Goal: Transaction & Acquisition: Subscribe to service/newsletter

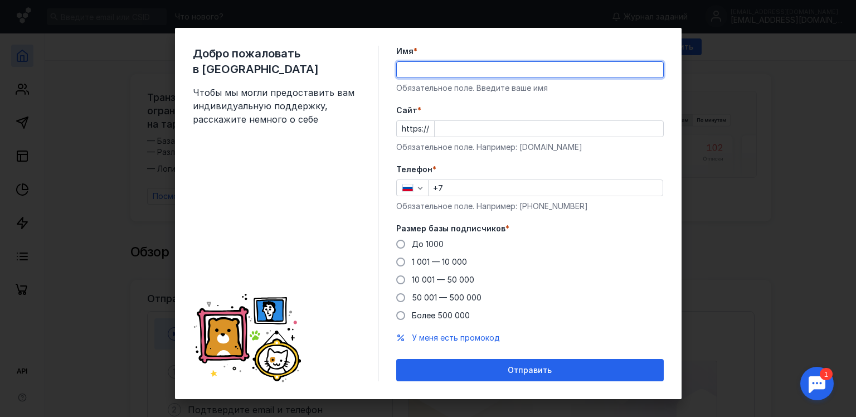
click at [419, 67] on input "Имя *" at bounding box center [530, 70] width 266 height 16
type input ">"
type input "[PERSON_NAME]"
click at [463, 124] on input "Cайт *" at bounding box center [548, 129] width 228 height 16
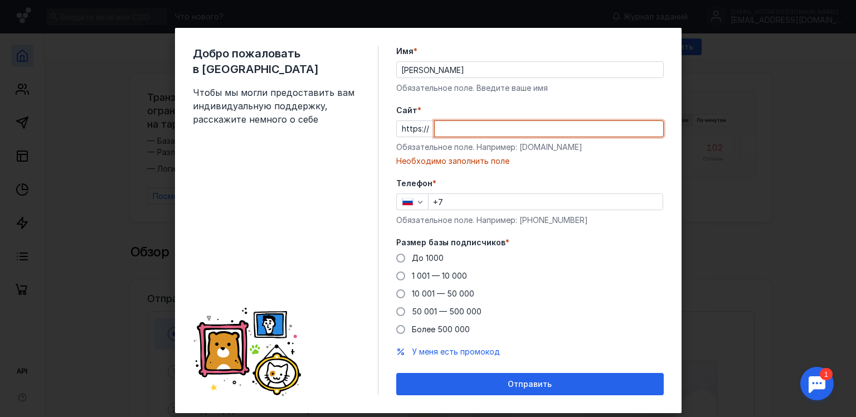
paste input "[DOMAIN_NAME]"
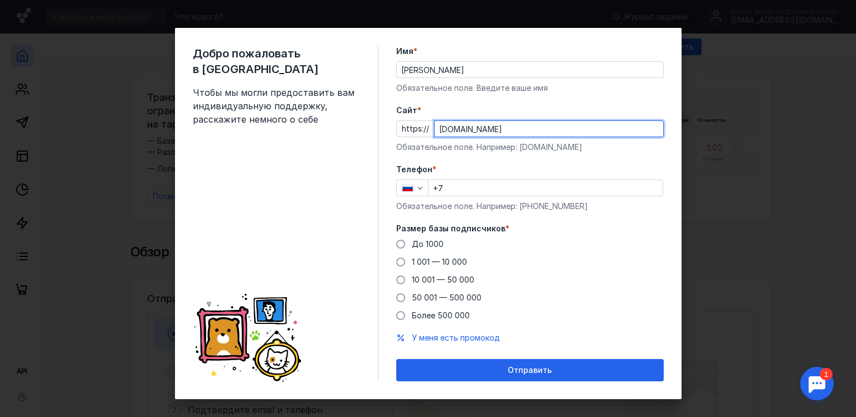
type input "[DOMAIN_NAME]"
click at [465, 186] on input "+7" at bounding box center [545, 188] width 234 height 16
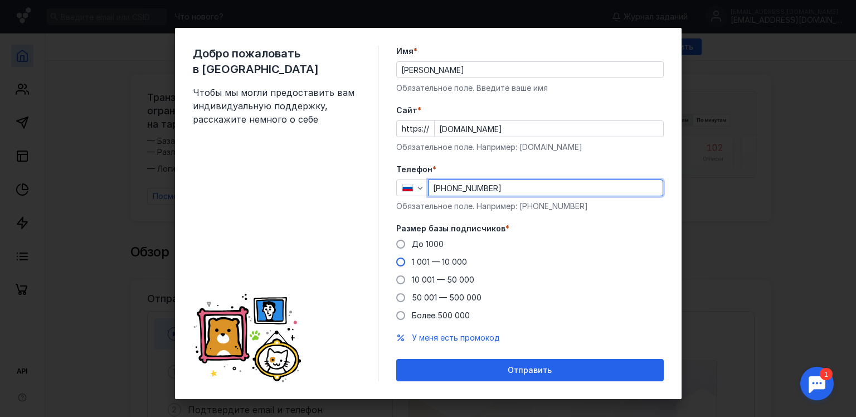
type input "[PHONE_NUMBER]"
click at [444, 262] on span "1 001 — 10 000" at bounding box center [439, 261] width 55 height 9
click at [0, 0] on input "1 001 — 10 000" at bounding box center [0, 0] width 0 height 0
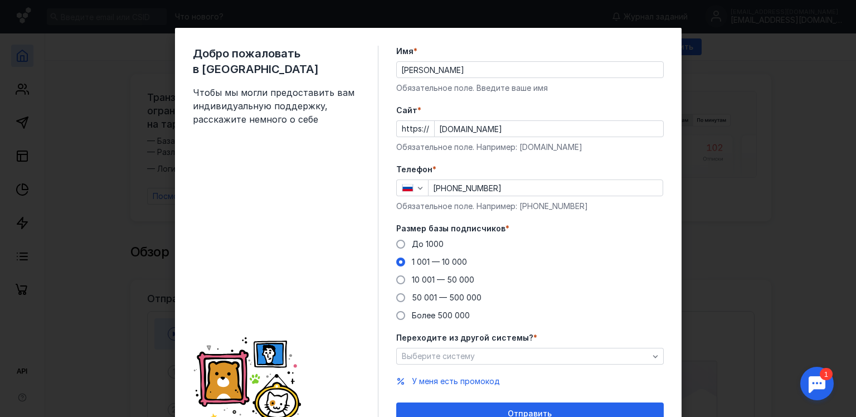
scroll to position [53, 0]
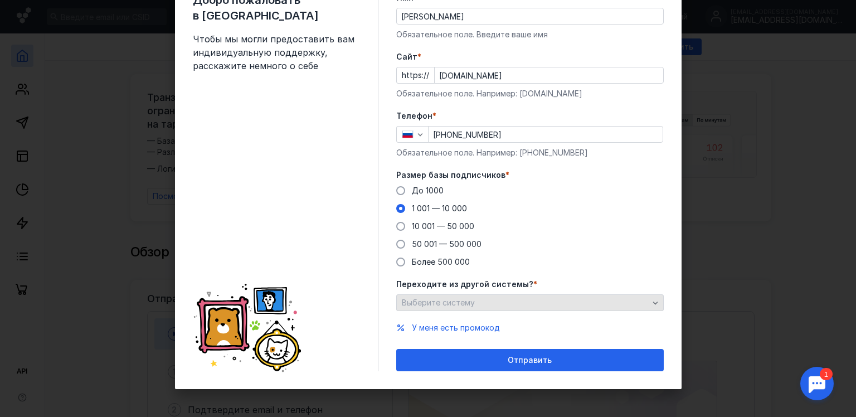
click at [472, 303] on div "Выберите систему" at bounding box center [525, 302] width 252 height 9
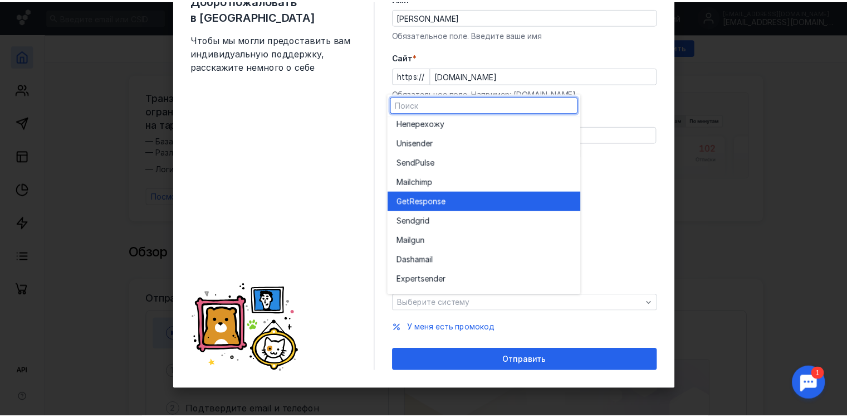
scroll to position [0, 0]
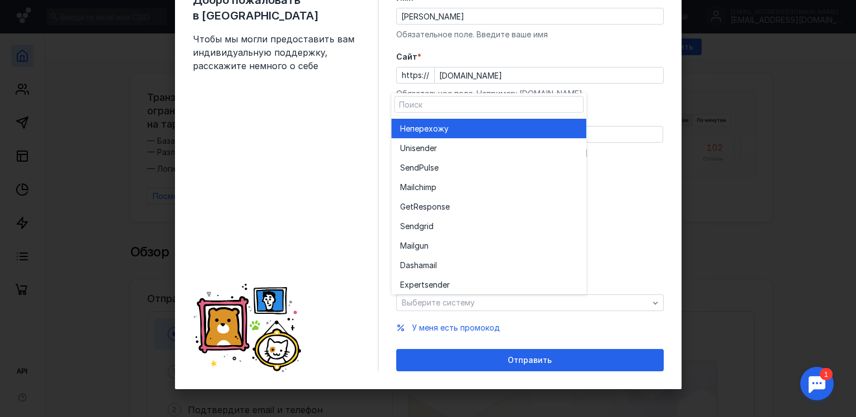
click at [457, 122] on div "Не перехожу" at bounding box center [488, 128] width 177 height 19
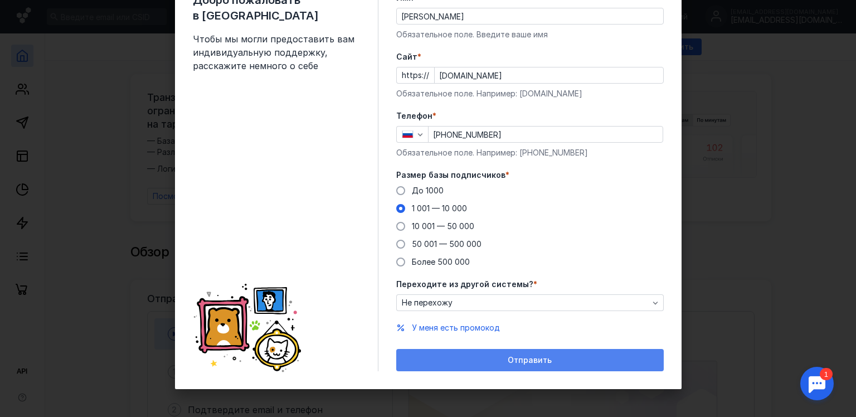
click at [499, 356] on div "Отправить" at bounding box center [530, 359] width 256 height 9
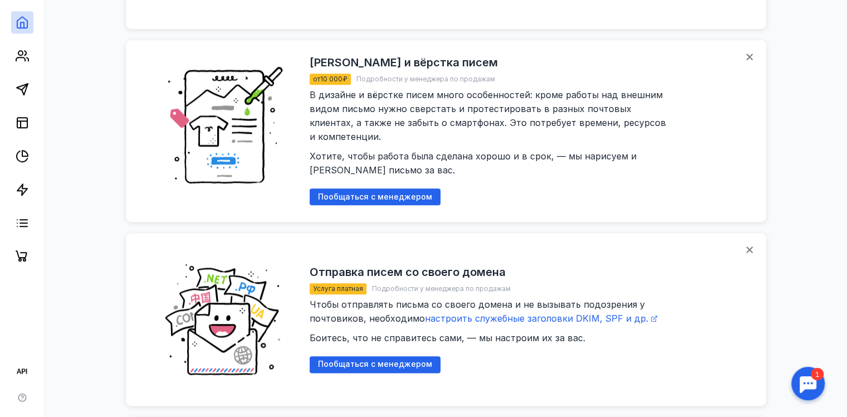
scroll to position [1281, 0]
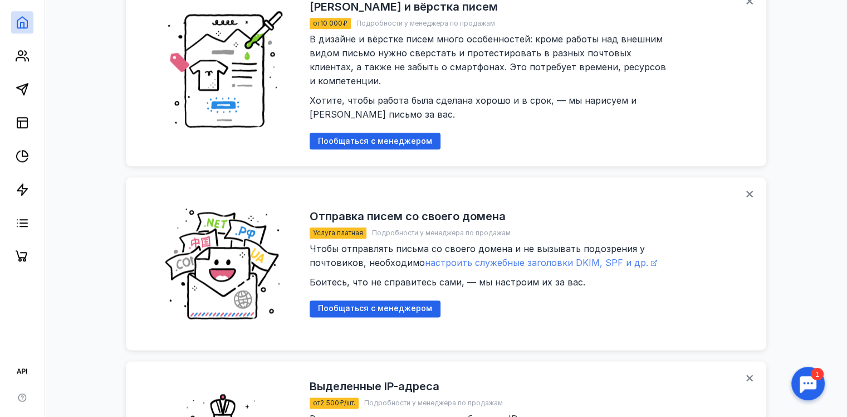
click at [465, 257] on span "настроить служебные заголовки DKIM, SPF и др." at bounding box center [536, 262] width 223 height 11
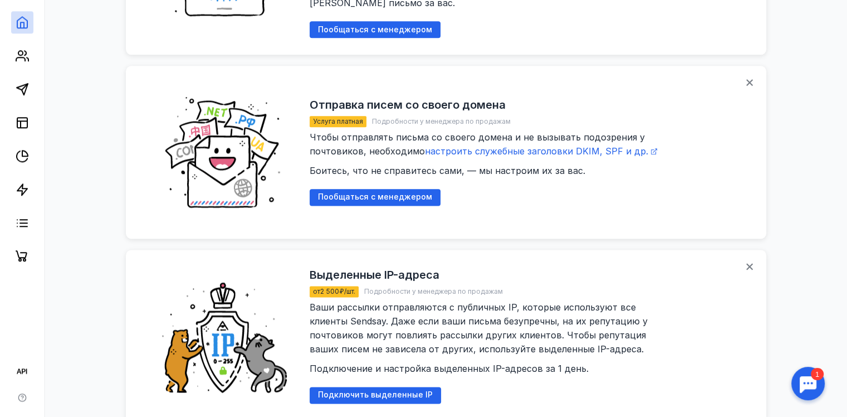
scroll to position [1441, 0]
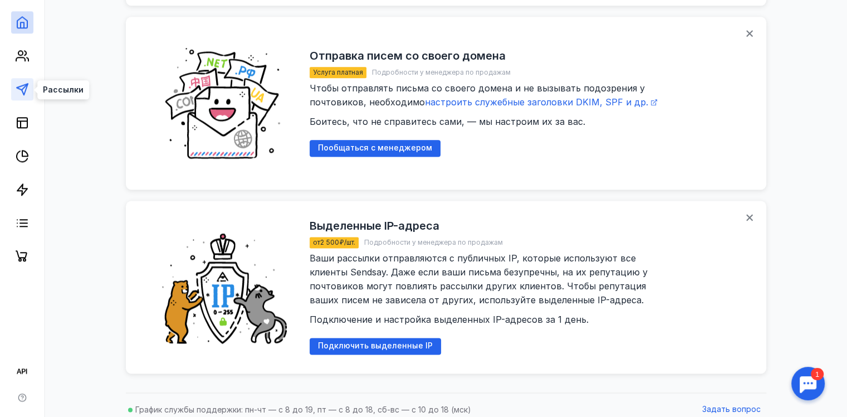
click at [22, 87] on icon at bounding box center [22, 88] width 13 height 13
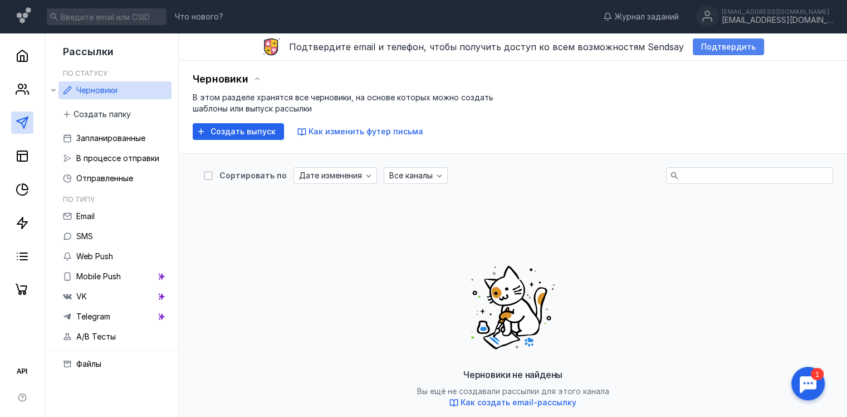
click at [723, 50] on span "Подтвердить" at bounding box center [728, 46] width 55 height 9
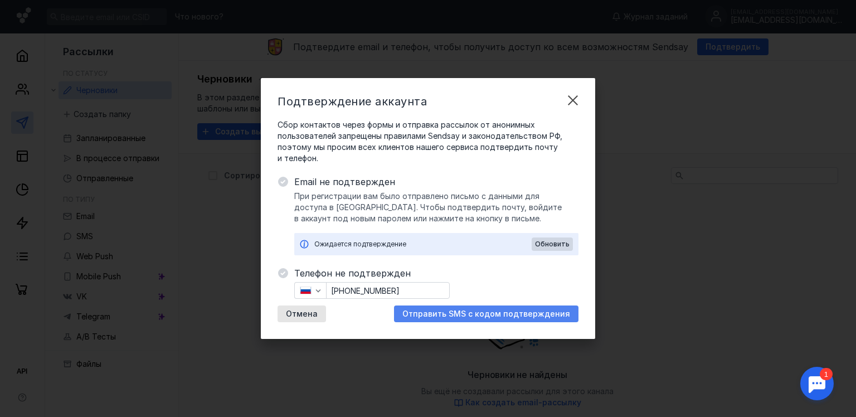
click at [446, 313] on span "Отправить SMS с кодом подтверждения" at bounding box center [486, 313] width 168 height 9
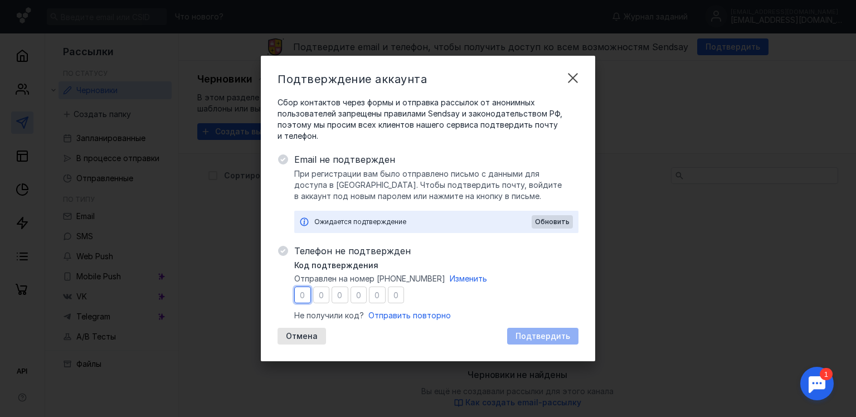
type input "9"
type input "0"
type input "2"
type input "6"
type input "1"
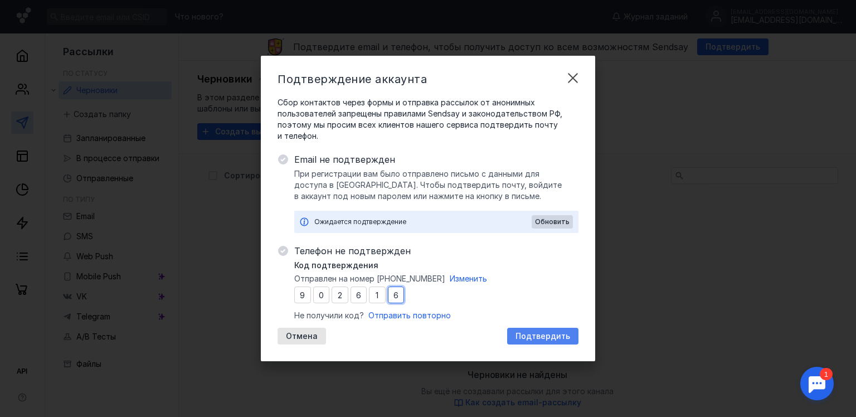
type input "6"
click at [538, 339] on span "Подтвердить" at bounding box center [542, 335] width 55 height 9
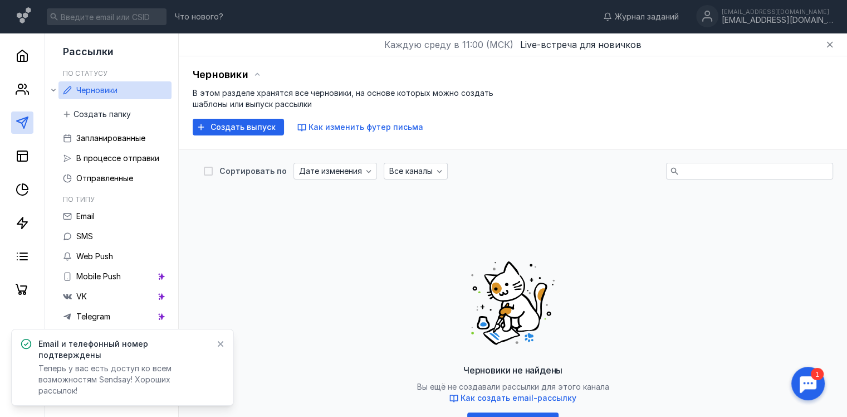
scroll to position [56, 0]
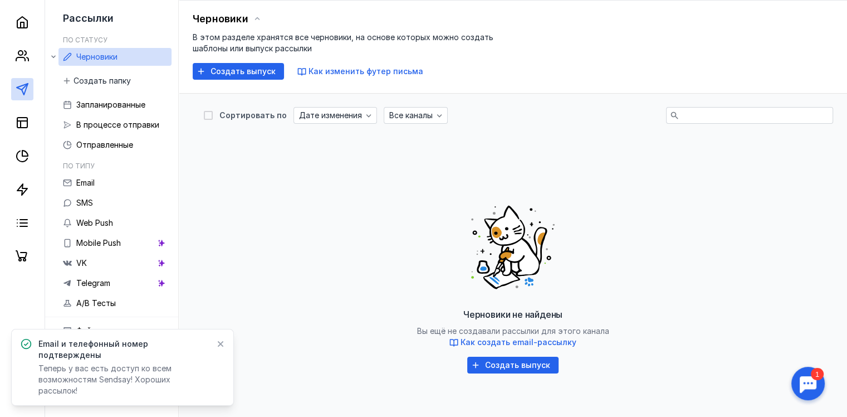
click at [221, 347] on icon at bounding box center [221, 344] width 6 height 6
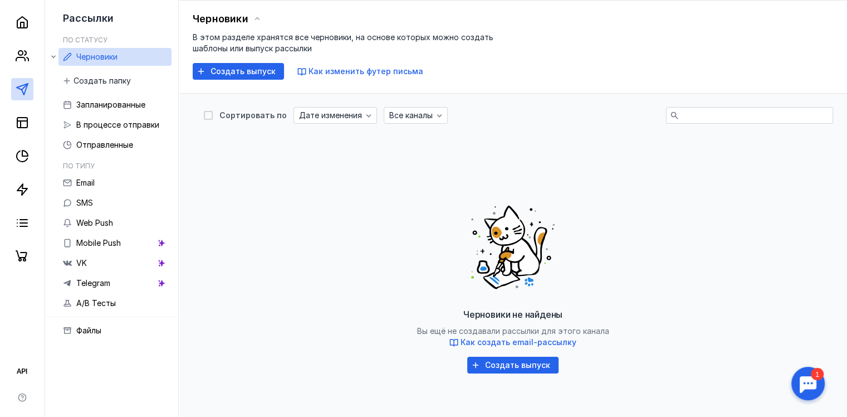
scroll to position [0, 0]
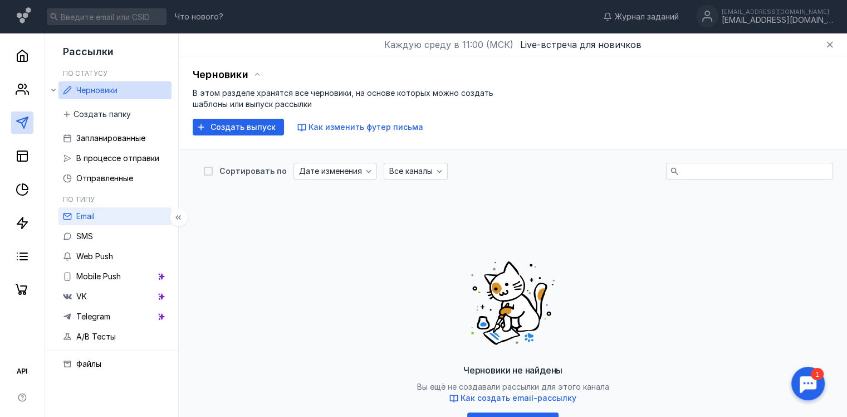
click at [95, 218] on span "Email" at bounding box center [85, 215] width 18 height 9
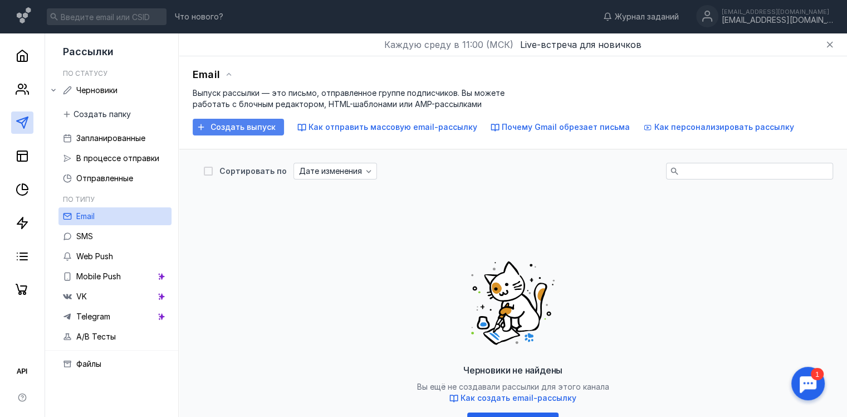
click at [234, 123] on span "Создать выпуск" at bounding box center [243, 127] width 65 height 9
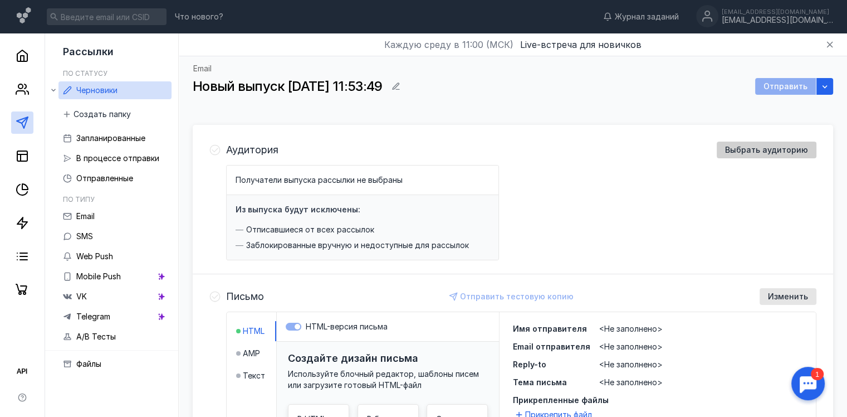
click at [782, 150] on span "Выбрать аудиторию" at bounding box center [766, 149] width 83 height 9
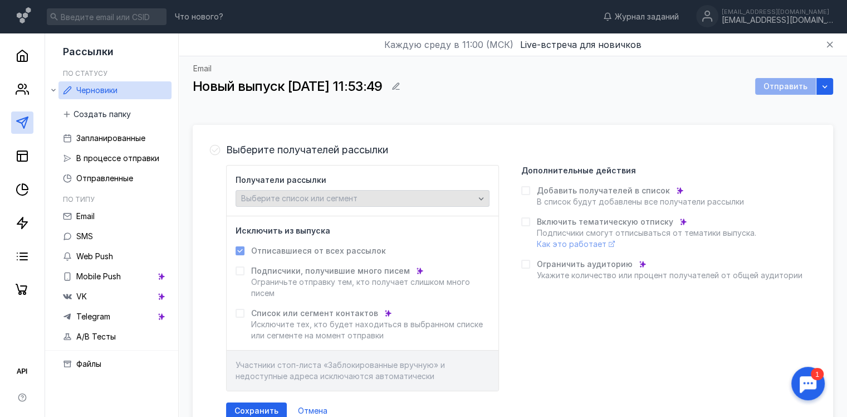
click at [340, 198] on span "Выберите список или сегмент" at bounding box center [299, 197] width 116 height 9
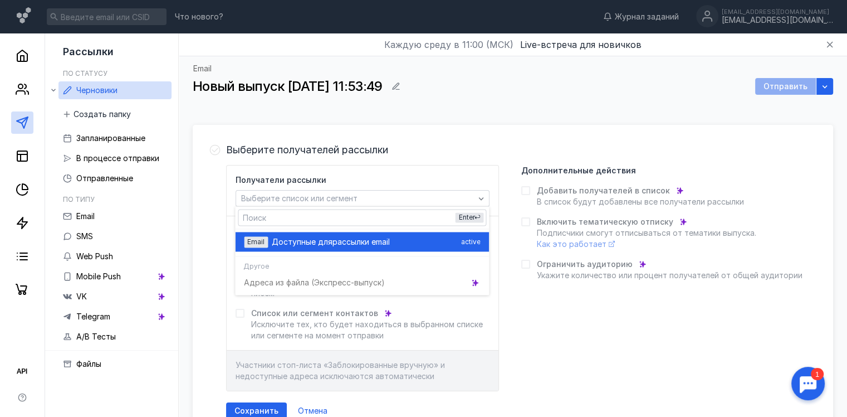
click at [328, 245] on span "Доступные для" at bounding box center [302, 241] width 61 height 11
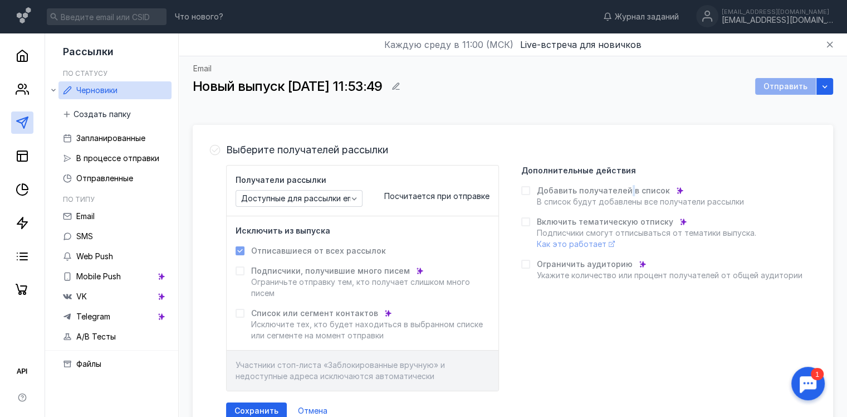
click at [626, 192] on span "Добавить получателей в список" at bounding box center [603, 190] width 133 height 11
click at [522, 189] on icon at bounding box center [526, 191] width 8 height 8
click at [309, 200] on span "Доступные для рассылки email" at bounding box center [301, 198] width 120 height 9
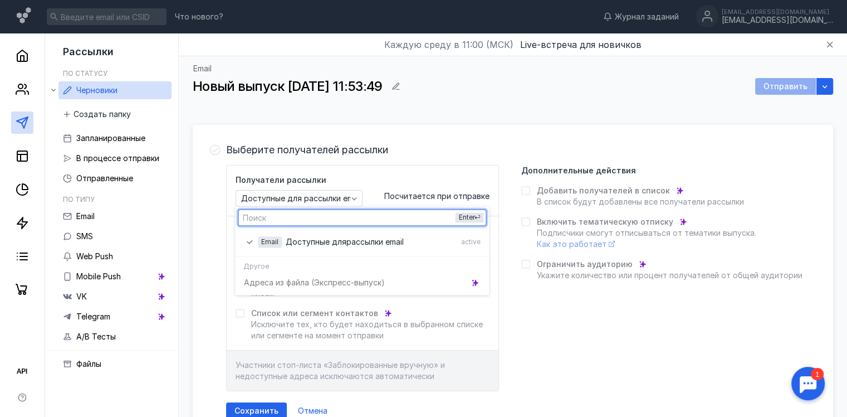
click at [527, 307] on div "Получатели рассылки Доступные для рассылки email Посчитается при отправке Исклю…" at bounding box center [521, 278] width 590 height 226
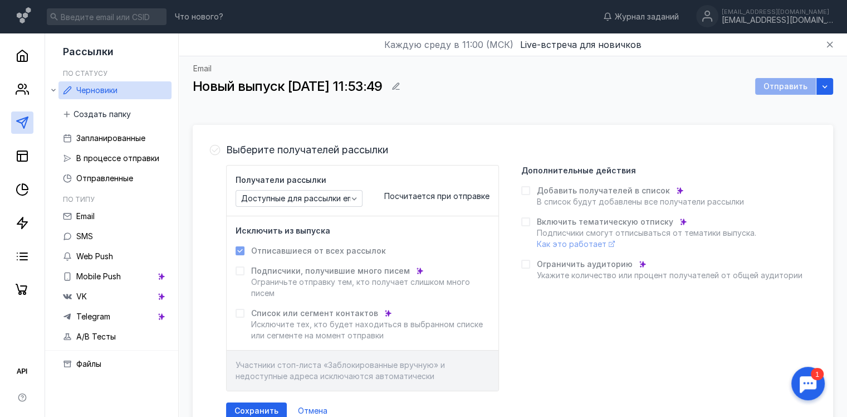
scroll to position [56, 0]
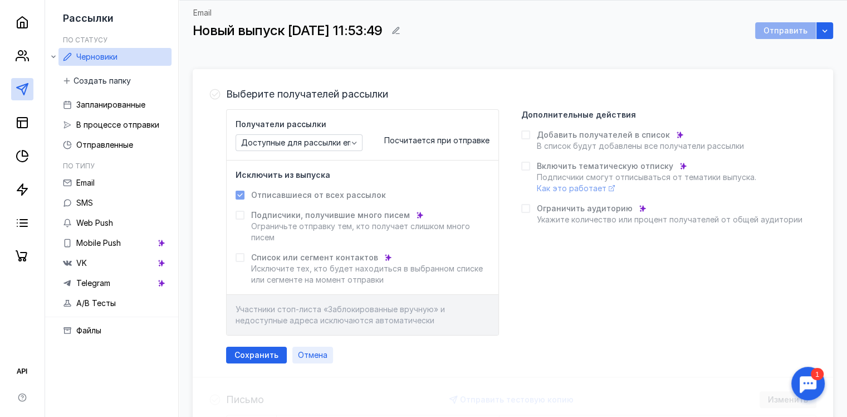
click at [321, 355] on span "Отмена" at bounding box center [313, 354] width 30 height 9
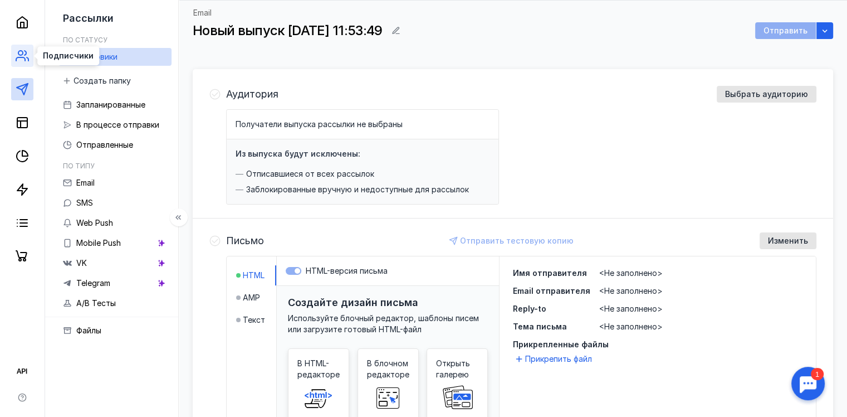
click at [23, 61] on icon at bounding box center [22, 55] width 13 height 13
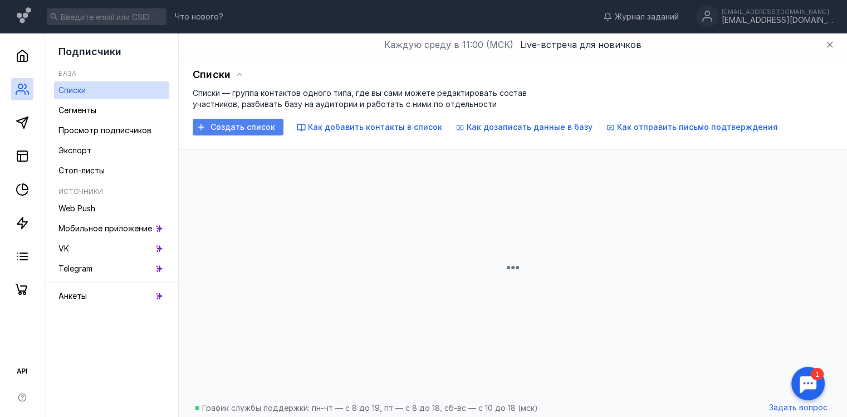
click at [259, 125] on span "Создать список" at bounding box center [243, 127] width 65 height 9
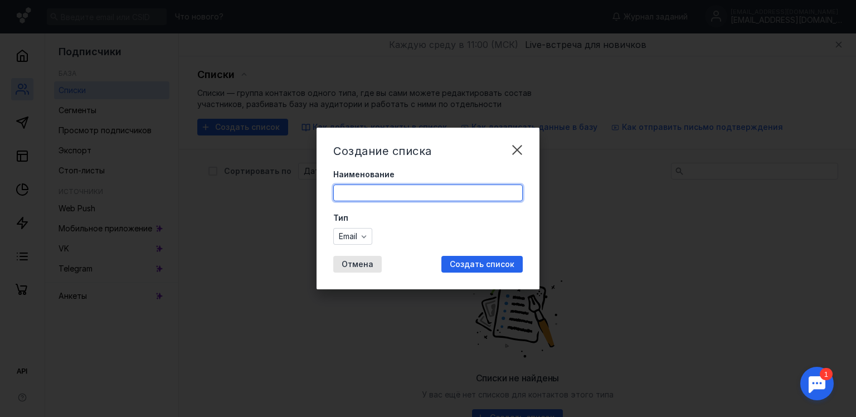
click at [395, 188] on input "Наименование" at bounding box center [428, 193] width 188 height 16
type input "[GEOGRAPHIC_DATA]"
click at [462, 264] on span "Создать список" at bounding box center [481, 264] width 65 height 9
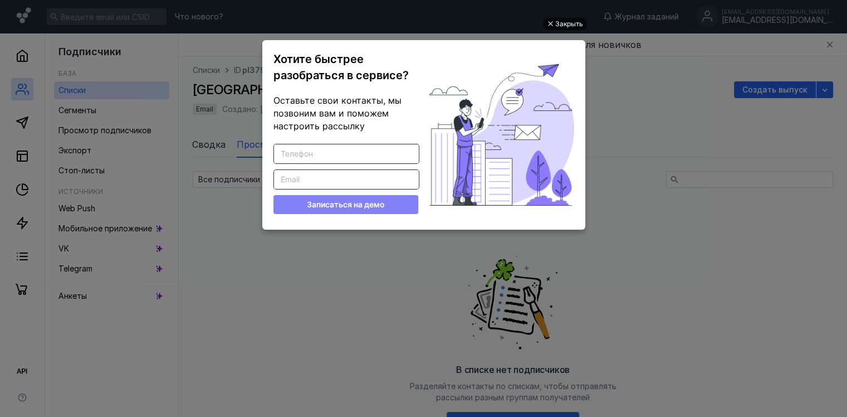
click at [573, 23] on div "Закрыть" at bounding box center [569, 24] width 28 height 12
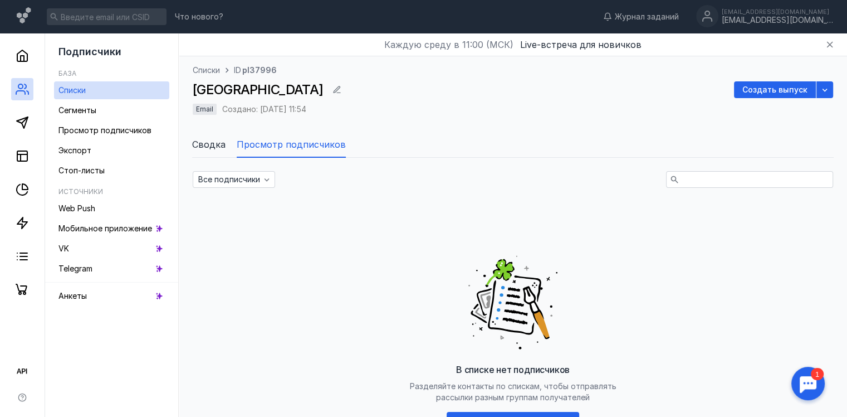
scroll to position [56, 0]
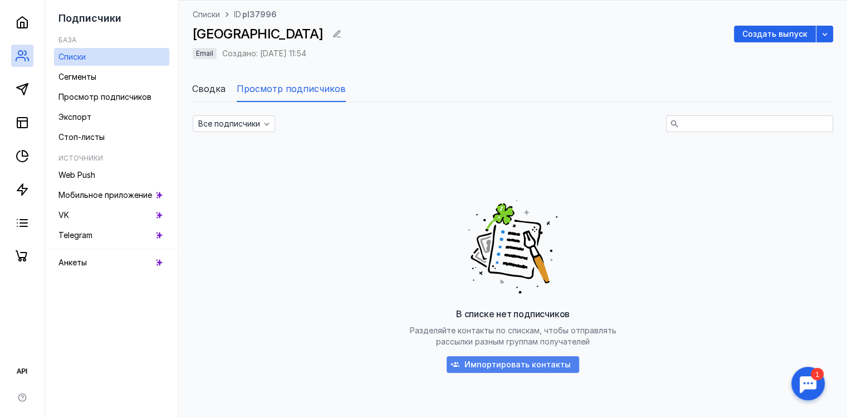
click at [490, 364] on span "Импортировать контакты" at bounding box center [518, 364] width 106 height 9
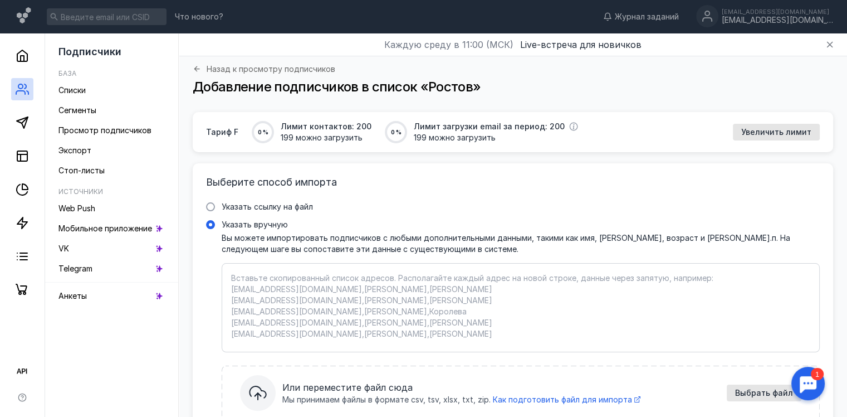
scroll to position [80, 0]
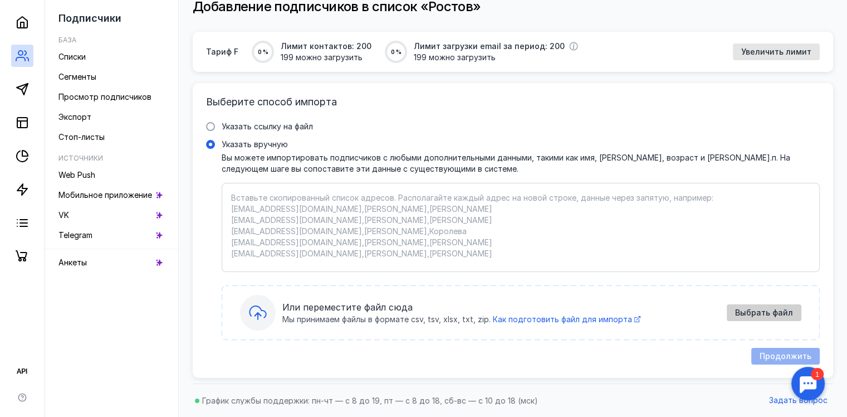
click at [771, 310] on span "Выбрать файл" at bounding box center [764, 312] width 58 height 9
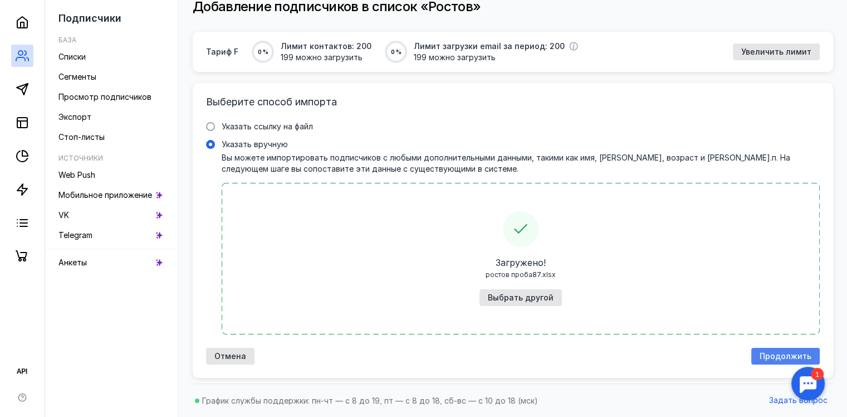
click at [773, 352] on span "Продолжить" at bounding box center [786, 355] width 52 height 9
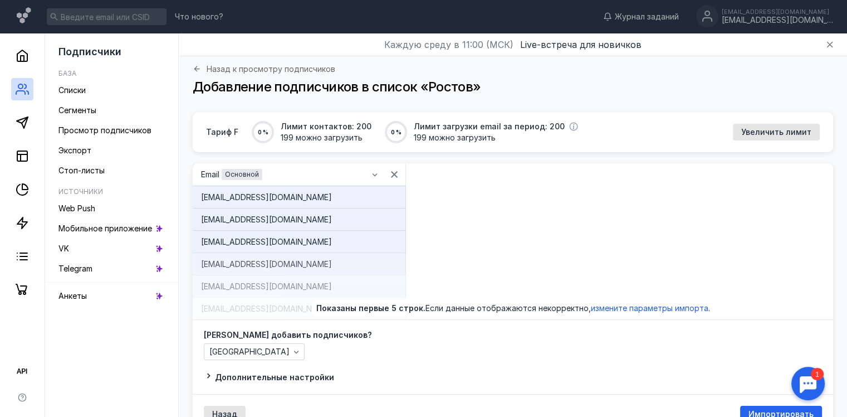
scroll to position [55, 0]
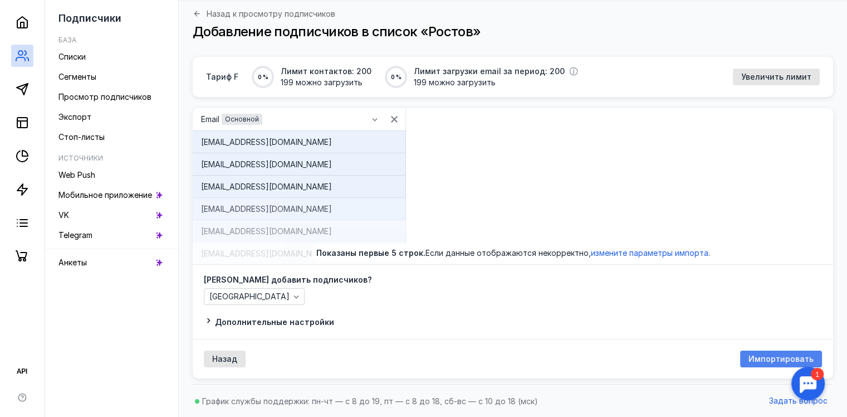
click at [758, 354] on span "Импортировать" at bounding box center [781, 358] width 65 height 9
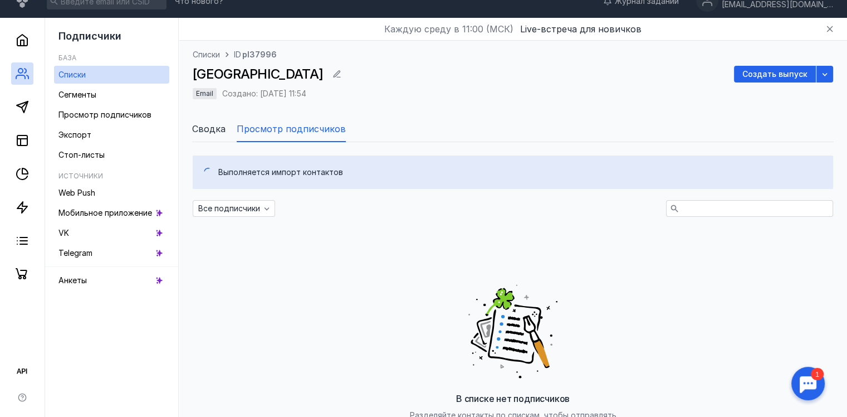
scroll to position [55, 0]
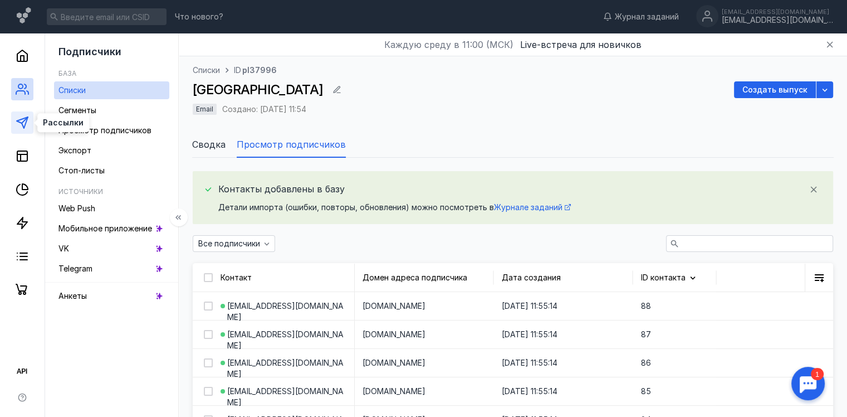
click at [23, 123] on icon at bounding box center [22, 122] width 13 height 13
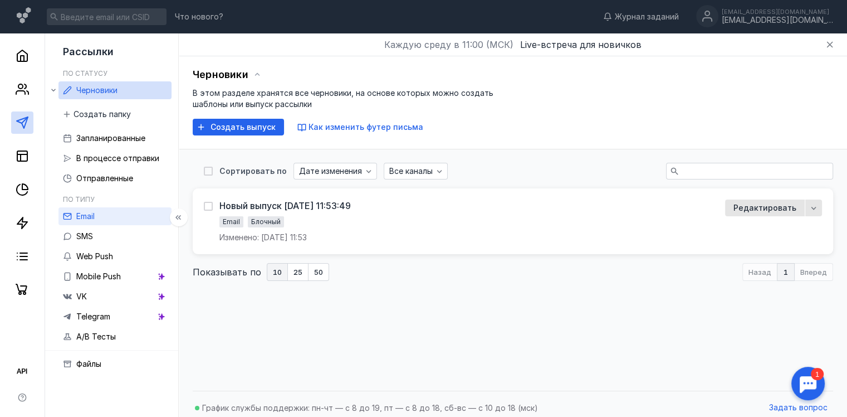
click at [89, 213] on span "Email" at bounding box center [85, 215] width 18 height 9
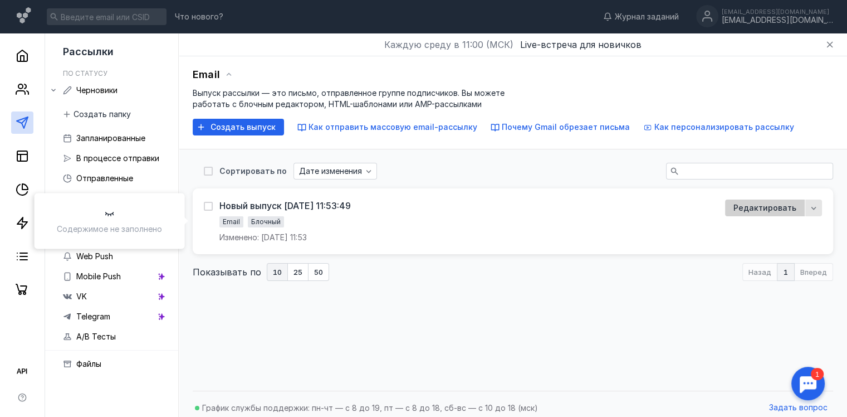
click at [798, 203] on div "Редактировать" at bounding box center [765, 207] width 74 height 11
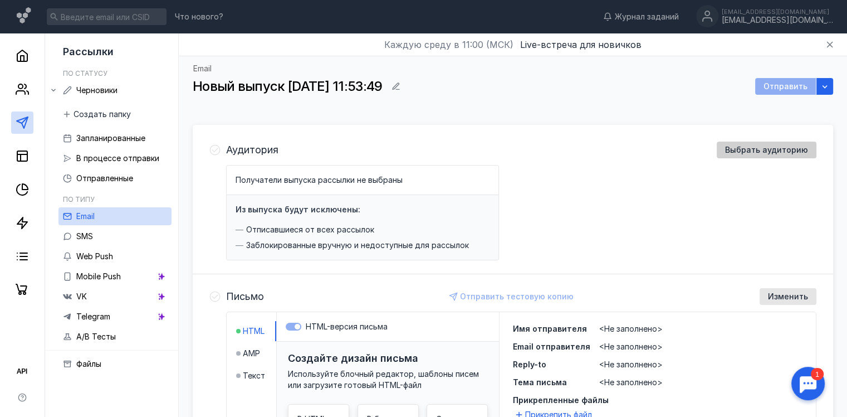
click at [759, 146] on span "Выбрать аудиторию" at bounding box center [766, 149] width 83 height 9
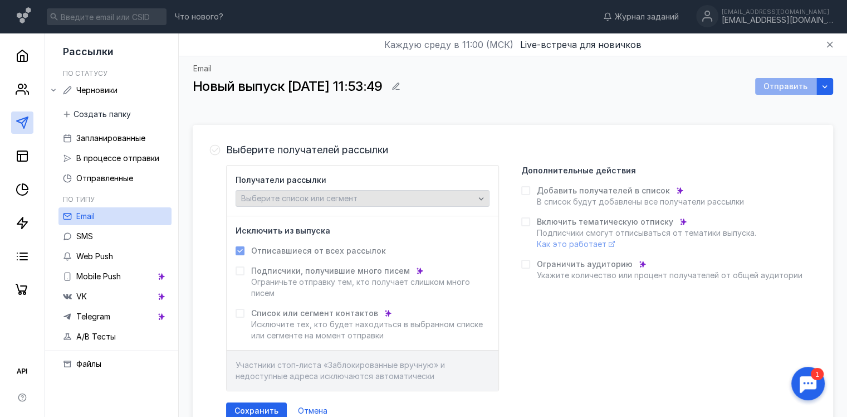
click at [255, 196] on span "Выберите список или сегмент" at bounding box center [299, 197] width 116 height 9
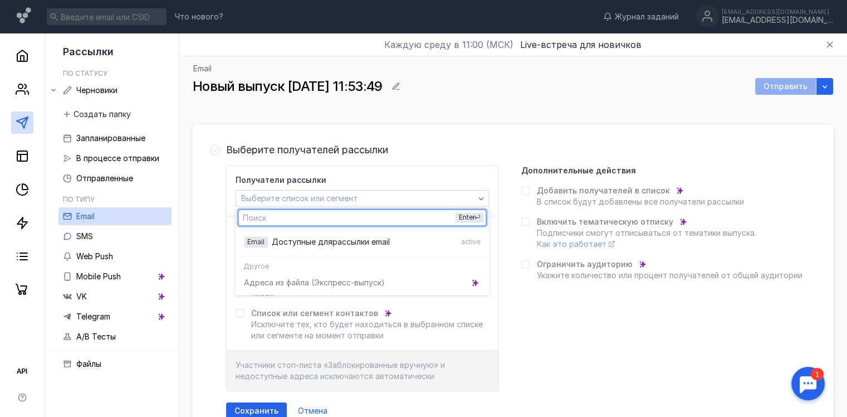
click at [254, 265] on span "Другое" at bounding box center [256, 265] width 26 height 9
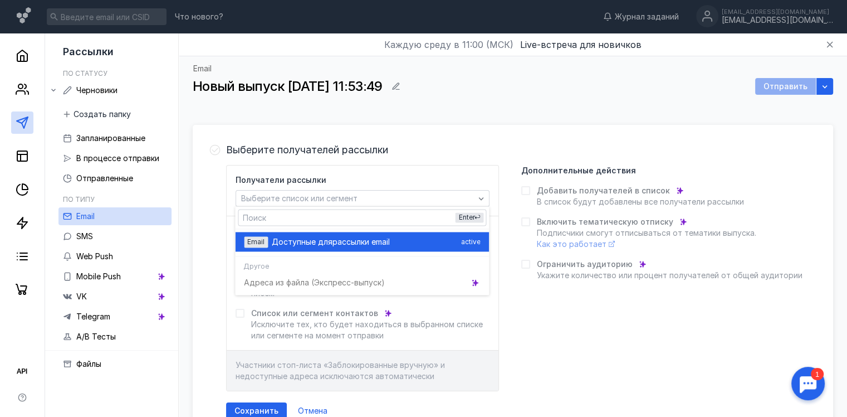
click at [352, 239] on span "рассылки email" at bounding box center [361, 241] width 57 height 11
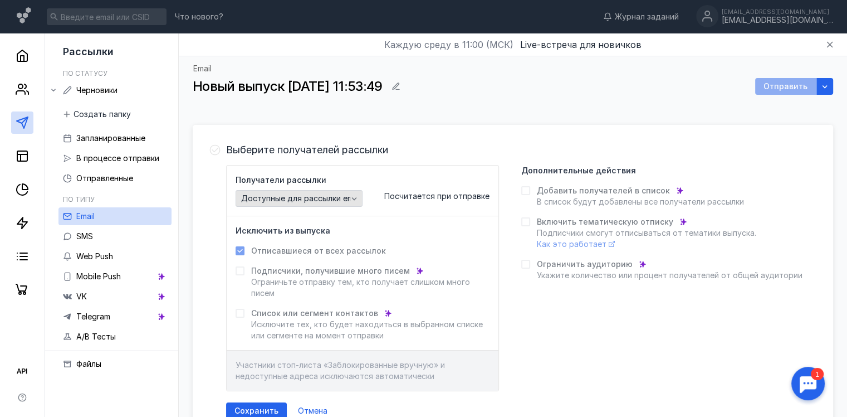
click at [341, 197] on span "Доступные для рассылки email" at bounding box center [301, 198] width 120 height 9
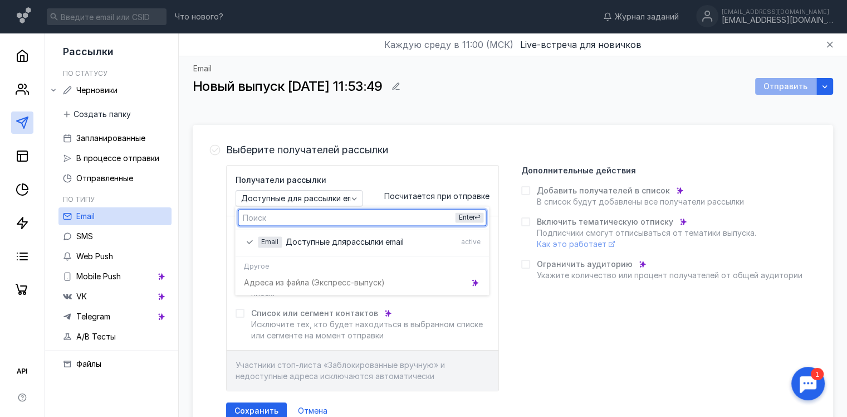
click at [287, 160] on div "Выберите получателей рассылки Получатели рассылки Доступные для рассылки email …" at bounding box center [521, 279] width 590 height 277
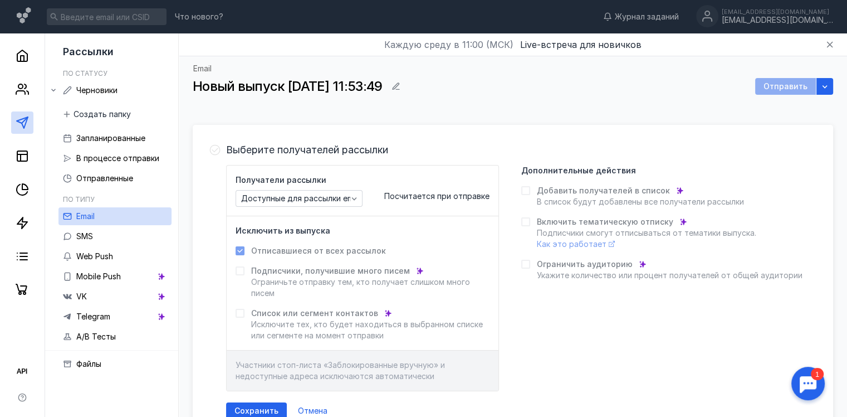
scroll to position [223, 0]
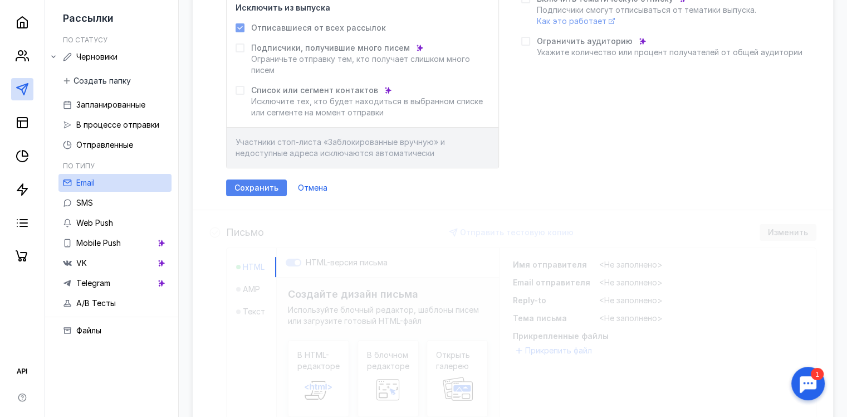
click at [252, 185] on span "Сохранить" at bounding box center [256, 187] width 44 height 9
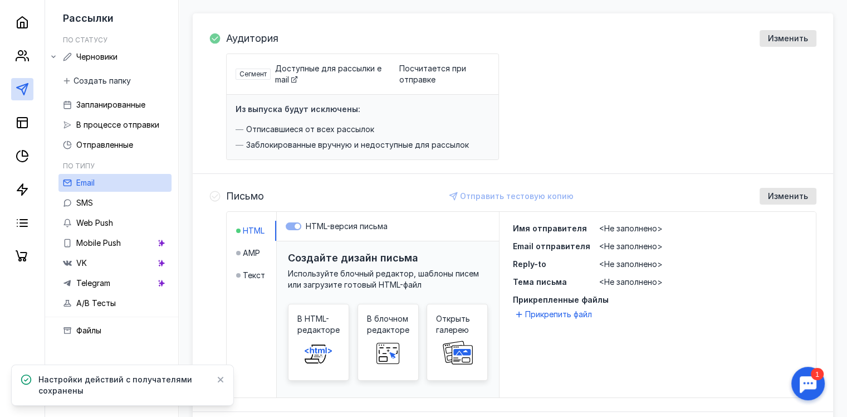
scroll to position [56, 0]
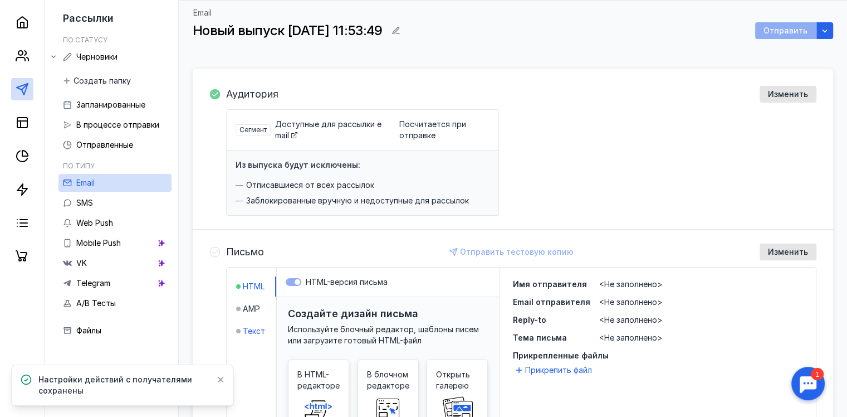
click at [252, 333] on span "Текст" at bounding box center [254, 330] width 22 height 11
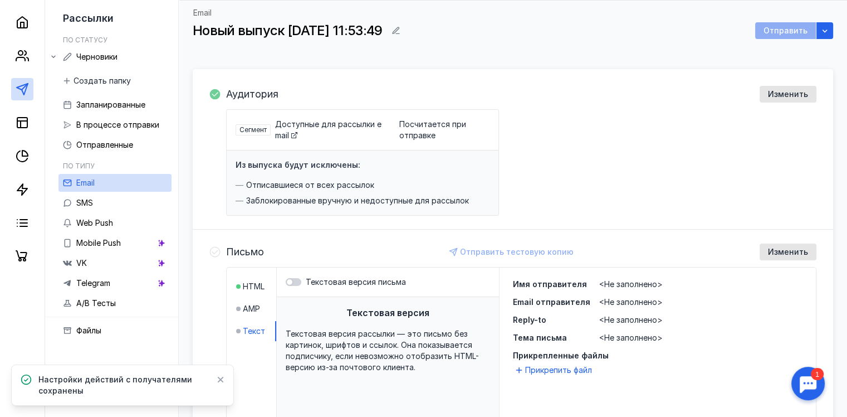
scroll to position [167, 0]
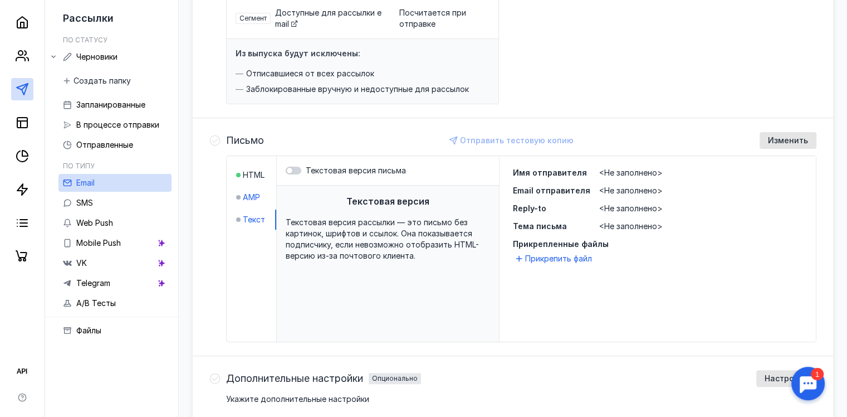
click at [241, 194] on div "AMP" at bounding box center [248, 197] width 24 height 11
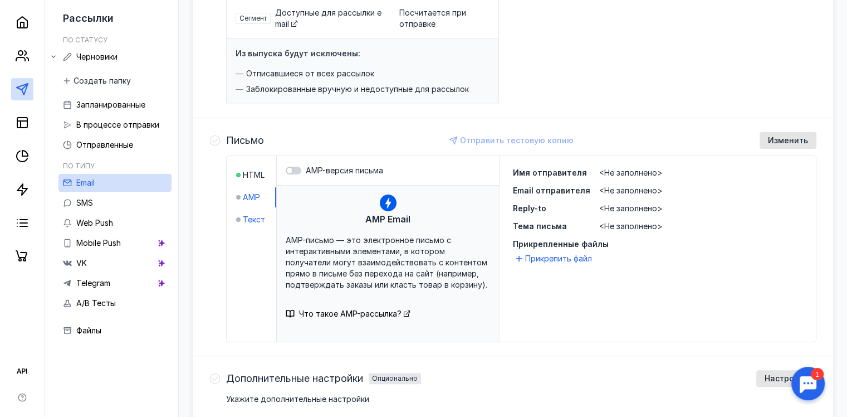
click at [250, 216] on span "Текст" at bounding box center [254, 219] width 22 height 11
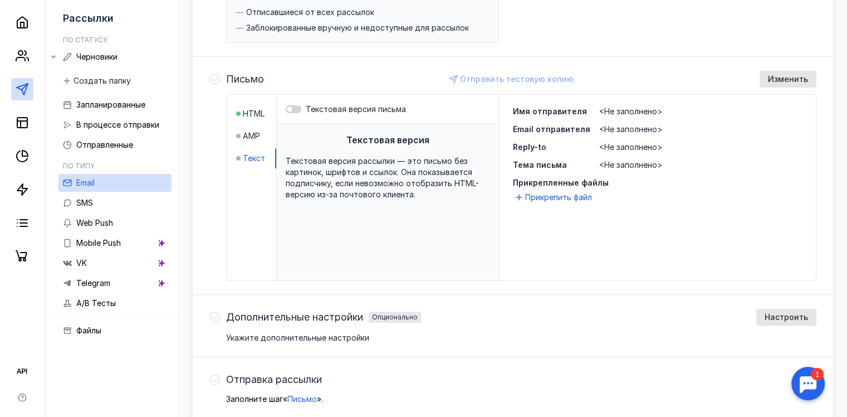
scroll to position [173, 0]
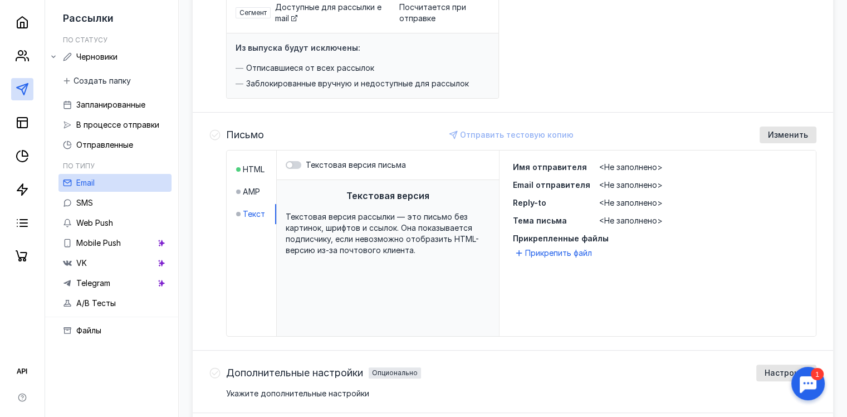
click at [576, 165] on span "Имя отправителя" at bounding box center [550, 166] width 74 height 9
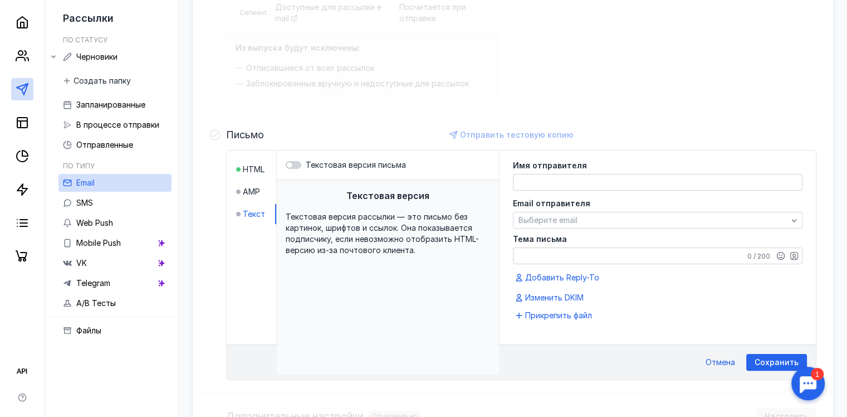
click at [569, 179] on textarea at bounding box center [658, 182] width 289 height 16
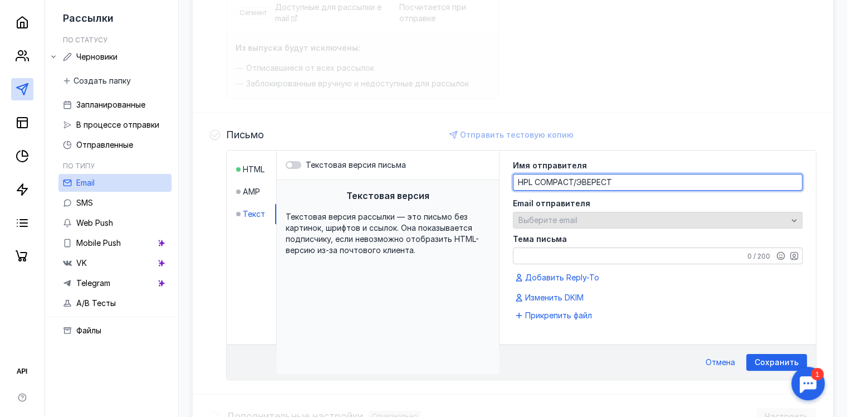
type textarea "HPL COMPACT/ЭВЕРЕСТ"
click at [568, 218] on span "Выберите email" at bounding box center [548, 219] width 59 height 9
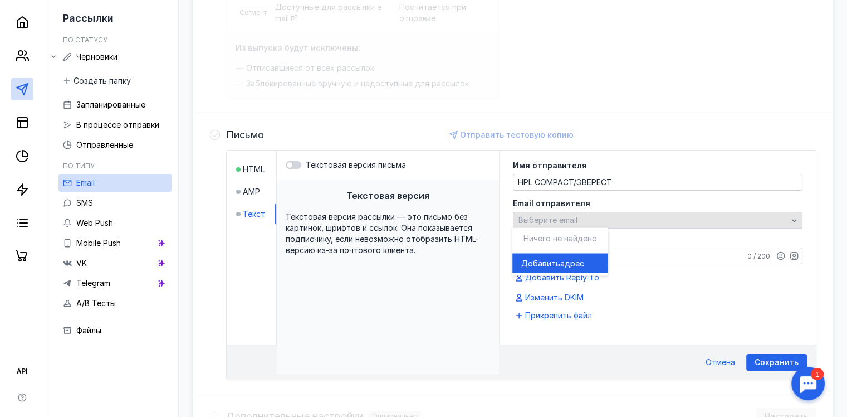
click at [540, 217] on span "Выберите email" at bounding box center [548, 219] width 59 height 9
click at [550, 261] on span "Добавить" at bounding box center [540, 262] width 39 height 11
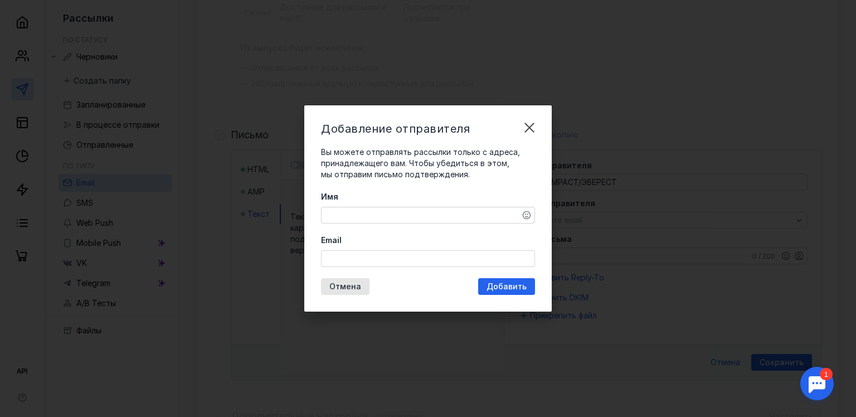
click at [405, 210] on textarea "Имя" at bounding box center [427, 215] width 213 height 16
type textarea "Р"
type textarea "HPL COMPACT/ЭВЕРЕСТ"
click at [383, 258] on input "Email" at bounding box center [427, 259] width 213 height 16
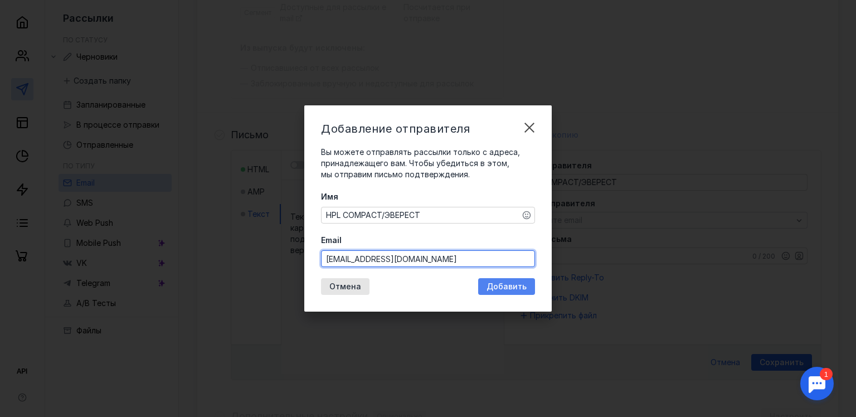
click at [501, 285] on div "Добавление отправителя Вы можете отправлять рассылки только с адреса, принадлеж…" at bounding box center [427, 208] width 247 height 206
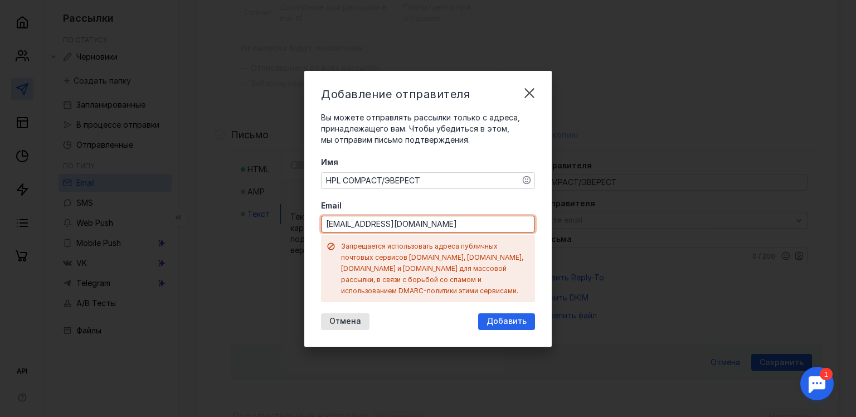
drag, startPoint x: 434, startPoint y: 228, endPoint x: 144, endPoint y: 242, distance: 290.5
click at [144, 242] on div "Добавление отправителя Вы можете отправлять рассылки только с адреса, принадлеж…" at bounding box center [428, 208] width 856 height 417
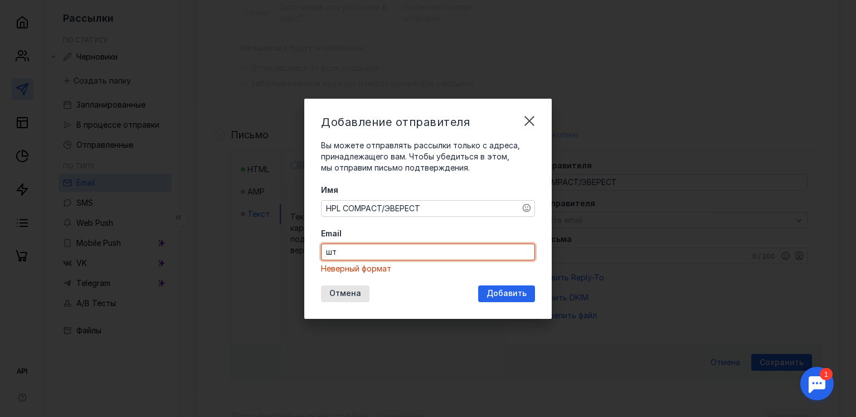
type input "ш"
type input "info@"
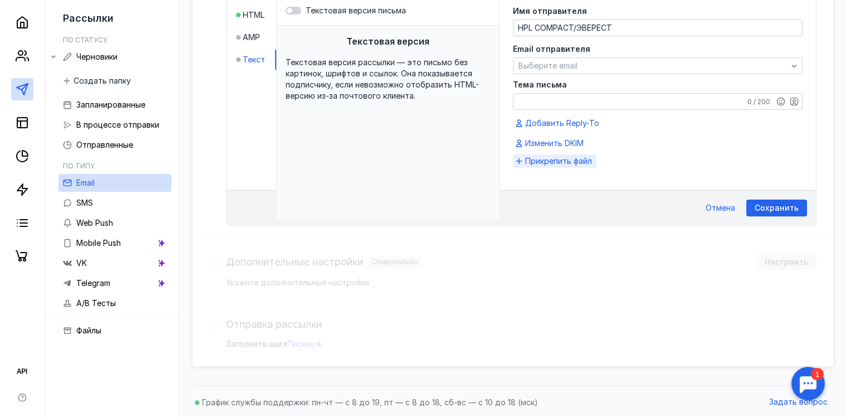
scroll to position [0, 0]
